Goal: Use online tool/utility: Utilize a website feature to perform a specific function

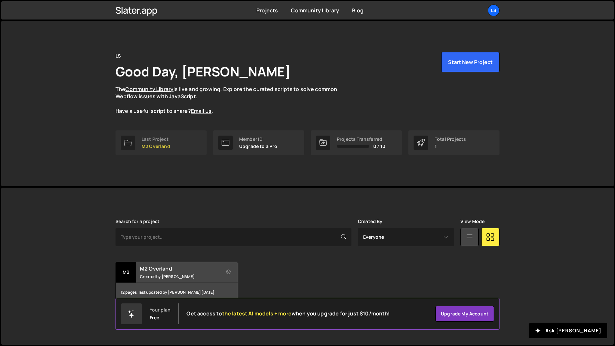
click at [172, 147] on link "Last Project M2 Overland" at bounding box center [160, 142] width 91 height 25
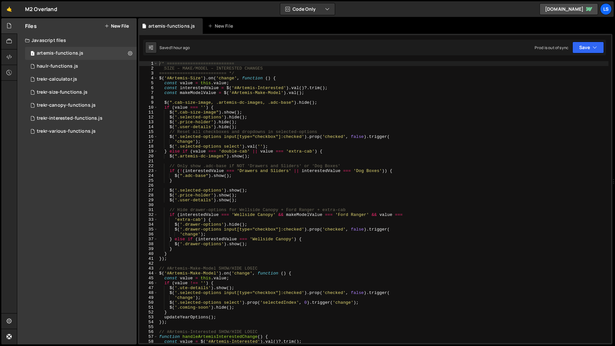
scroll to position [2344, 0]
click at [221, 104] on div "/* ========================== SIZE – MAKE/MODEL – INTERESTED CHANGES ==========…" at bounding box center [383, 207] width 451 height 292
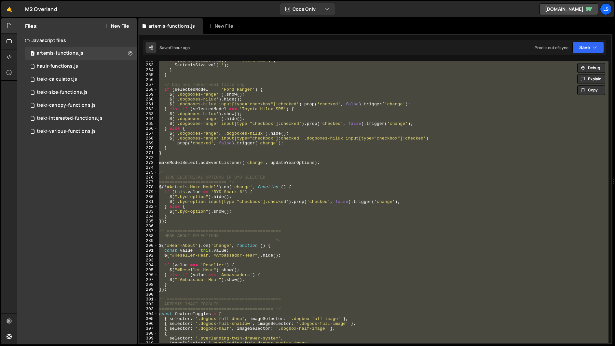
scroll to position [1228, 0]
click at [271, 161] on div "if ( $artemisSize . val ( ) === 'extra-cab' ) { $artemisSize . val ( '' ) ; } }…" at bounding box center [383, 202] width 451 height 282
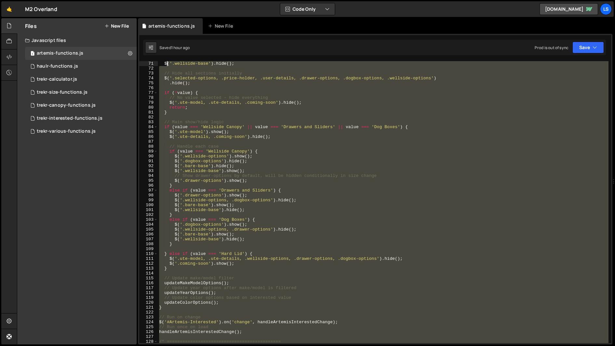
scroll to position [0, 0]
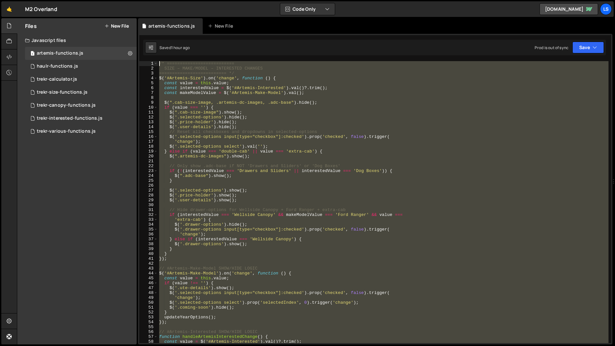
drag, startPoint x: 322, startPoint y: 162, endPoint x: 162, endPoint y: -15, distance: 239.1
click at [162, 0] on html "Projects Community Library Blog LS Projects Your Teams Account Upgrade Logout" at bounding box center [307, 173] width 615 height 346
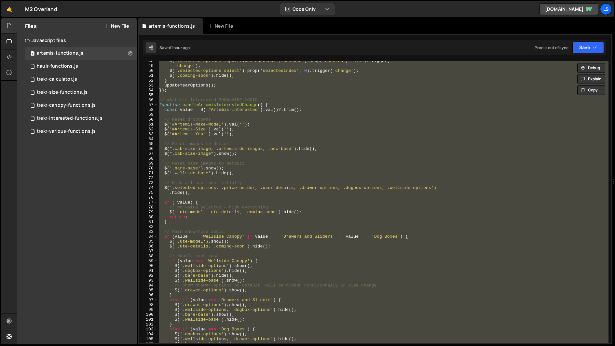
scroll to position [237, 0]
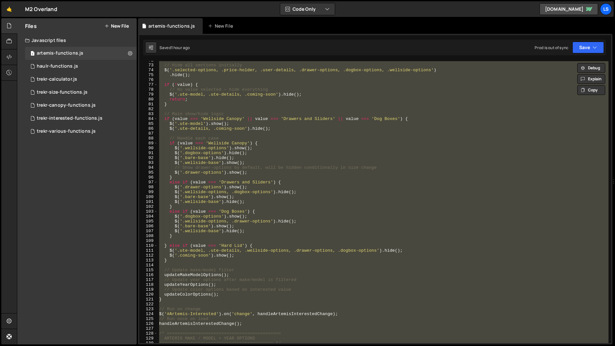
paste textarea "makeModelSelect.addEventListener('change', updateYearOptions);"
type textarea "makeModelSelect.addEventListener('change', updateYearOptions);"
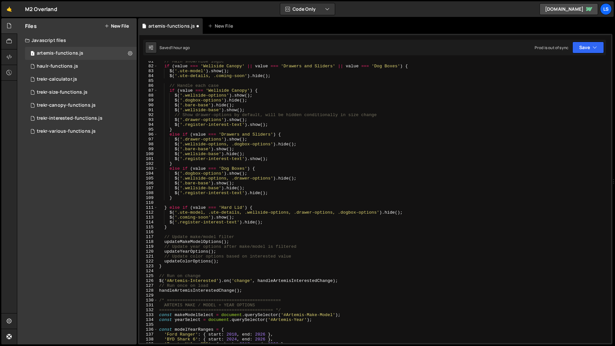
scroll to position [381, 0]
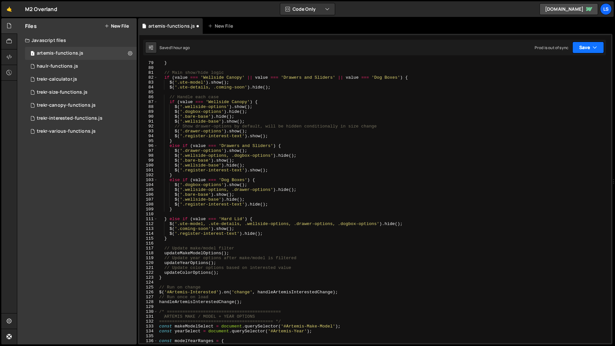
click at [585, 49] on button "Save" at bounding box center [588, 48] width 32 height 12
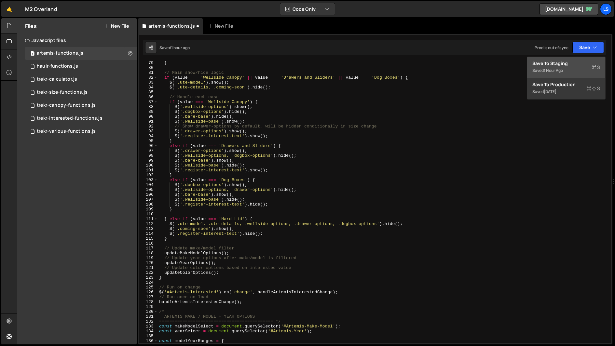
click at [552, 69] on div "1 hour ago" at bounding box center [553, 71] width 19 height 6
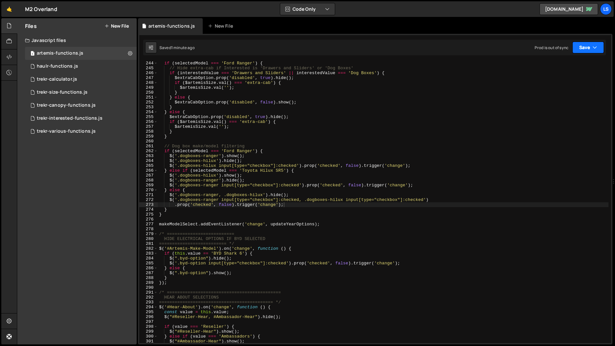
click at [584, 47] on button "Save" at bounding box center [588, 48] width 32 height 12
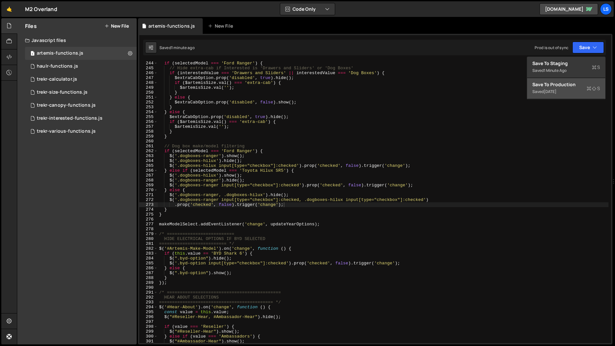
click at [567, 91] on div "Saved 6 days ago" at bounding box center [566, 92] width 68 height 8
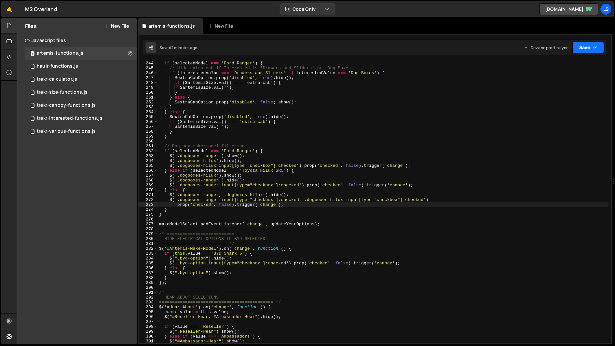
click at [583, 47] on button "Save" at bounding box center [588, 48] width 32 height 12
